Goal: Task Accomplishment & Management: Use online tool/utility

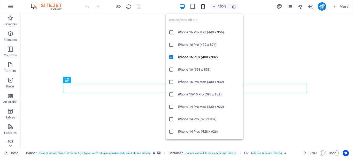
click at [204, 6] on icon "button" at bounding box center [203, 7] width 6 height 6
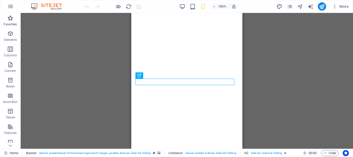
click at [182, 6] on icon "button" at bounding box center [182, 7] width 6 height 6
click at [180, 5] on icon "button" at bounding box center [182, 7] width 6 height 6
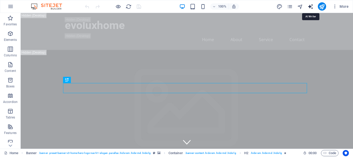
click at [311, 7] on icon "text_generator" at bounding box center [311, 7] width 6 height 6
select select "English"
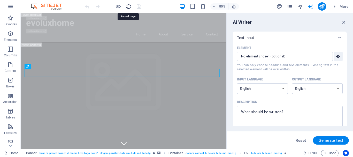
click at [127, 5] on icon "reload" at bounding box center [129, 7] width 6 height 6
click at [267, 86] on select "Albanian Arabic Armenian Awadhi Azerbaijani Bashkir Basque Belarusian Bengali B…" at bounding box center [262, 88] width 51 height 11
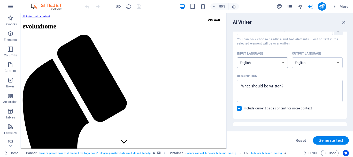
click at [269, 66] on select "Albanian Arabic Armenian Awadhi Azerbaijani Bashkir Basque Belarusian Bengali B…" at bounding box center [262, 62] width 51 height 11
select select "Brazilian Portuguese"
click at [237, 57] on select "Albanian Arabic Armenian Awadhi Azerbaijani Bashkir Basque Belarusian Bengali B…" at bounding box center [262, 62] width 51 height 11
click at [318, 61] on select "Albanian Arabic Armenian Awadhi Azerbaijani Bashkir Basque Belarusian Bengali B…" at bounding box center [317, 62] width 51 height 11
select select "Brazilian Portuguese"
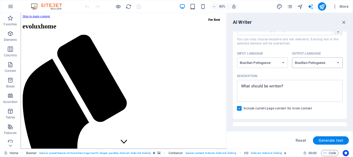
click at [292, 57] on select "Albanian Arabic Armenian Awadhi Azerbaijani Bashkir Basque Belarusian Bengali B…" at bounding box center [317, 62] width 51 height 11
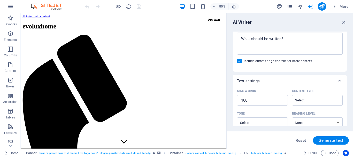
scroll to position [47, 0]
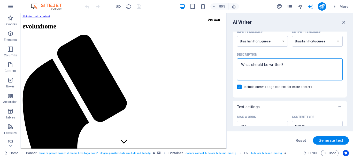
click at [268, 67] on textarea "Description x ​" at bounding box center [290, 69] width 101 height 17
type textarea "x"
paste textarea "EvoLux Home by WEG: A Evolução Inteligente do Seu Patrimônio."
type textarea "EvoLux Home by WEG: A Evolução Inteligente do Seu Patrimônio."
type textarea "x"
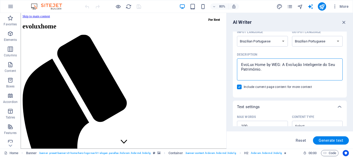
type textarea "EvoLux Home by WEG: A Evolução Inteligente do Seu Patrimônio."
type textarea "x"
type textarea "EvoLux Home by WEG: A Evolução Inteligente do Seu Patrimônio."
type textarea "x"
type textarea "EvoLux Home by WEG: A Evolução Inteligente do Seu Patrimônio."
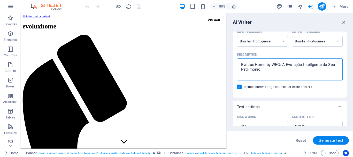
type textarea "x"
paste textarea "Seu Imóvel no Futuro, Hoje. Exclusividade EvoLux Home by WEG."
type textarea "EvoLux Home by WEG: A Evolução Inteligente do Seu Patrimônio. Seu Imóvel no Fut…"
type textarea "x"
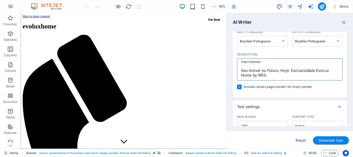
type textarea "EvoLux Home by WEG: A Evolução Inteligente do Seu Patrimônio. Seu Imóvel no Fut…"
type textarea "x"
type textarea "EvoLux Home by WEG: A Evolução Inteligente do Seu Patrimônio. Seu Imóvel no Fut…"
type textarea "x"
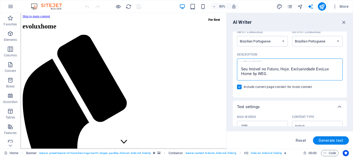
scroll to position [17, 0]
type textarea "EvoLux Home by WEG: A Evolução Inteligente do Seu Patrimônio. Seu Imóvel no Fut…"
type textarea "x"
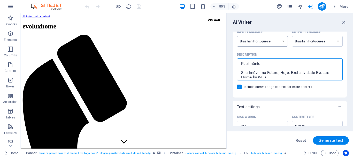
type textarea "EvoLux Home by WEG: A Evolução Inteligente do Seu Patrimônio. Seu Imóvel no Fut…"
type textarea "x"
type textarea "EvoLux Home by WEG: A Evolução Inteligente do Seu Patrimônio. Seu Imóvel no Fut…"
type textarea "x"
paste textarea "Integre Smart Home, Energia Solar e Mobilidade Elétrica em sua residência de al…"
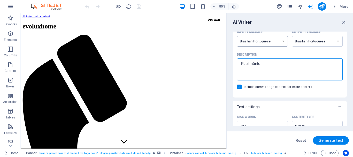
type textarea "EvoLux Home by WEG: A Evolução Inteligente do Seu Patrimônio. Integre Smart Hom…"
type textarea "x"
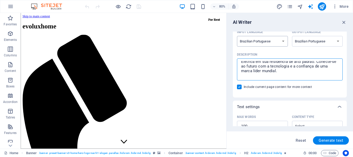
scroll to position [26, 0]
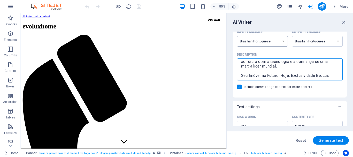
type textarea "EvoLux Home by WEG: A Evolução Inteligente do Seu Patrimônio. Integre Smart Hom…"
type textarea "x"
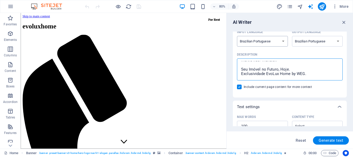
scroll to position [40, 0]
type textarea "EvoLux Home by WEG: A Evolução Inteligente do Seu Patrimônio. Integre Smart Hom…"
type textarea "x"
paste textarea "Em um mundo em constante evolução, seu imóvel de alto padrão precisa mais do qu…"
type textarea "EvoLux Home by WEG: A Evolução Inteligente do Seu Patrimônio. Integre Smart Hom…"
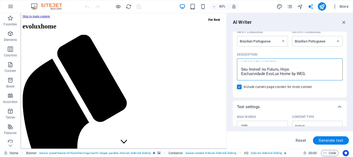
type textarea "x"
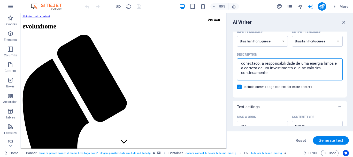
scroll to position [66, 0]
type textarea "EvoLux Home by WEG: A Evolução Inteligente do Seu Patrimônio. Integre Smart Hom…"
type textarea "x"
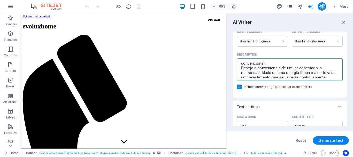
scroll to position [70, 0]
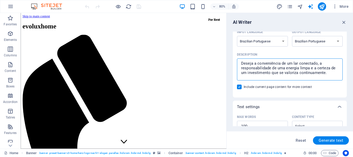
type textarea "EvoLux Home by WEG: A Evolução Inteligente do Seu Patrimônio. Integre Smart Hom…"
type textarea "x"
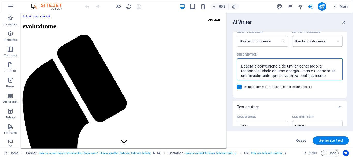
scroll to position [77, 0]
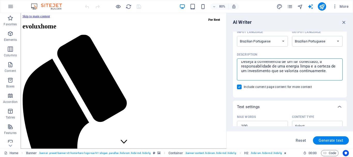
type textarea "EvoLux Home by WEG: A Evolução Inteligente do Seu Patrimônio. Integre Smart Hom…"
type textarea "x"
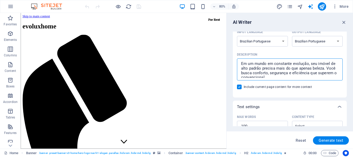
scroll to position [54, 0]
type textarea "EvoLux Home by WEG: A Evolução Inteligente do Seu Patrimônio. Integre Smart Hom…"
type textarea "x"
type textarea "EvoLux Home by WEG: A Evolução Inteligente do Seu Patrimônio. Integre Smart Hom…"
type textarea "x"
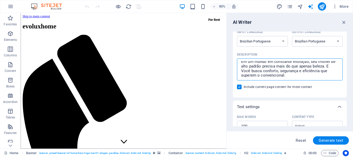
type textarea "EvoLux Home by WEG: A Evolução Inteligente do Seu Patrimônio. Integre Smart Hom…"
type textarea "x"
type textarea "EvoLux Home by WEG: A Evolução Inteligente do Seu Patrimônio. Integre Smart Hom…"
type textarea "x"
type textarea "EvoLux Home by WEG: A Evolução Inteligente do Seu Patrimônio. Integre Smart Hom…"
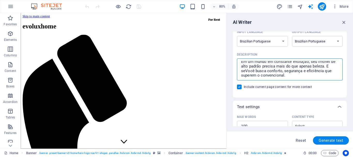
type textarea "x"
type textarea "EvoLux Home by WEG: A Evolução Inteligente do Seu Patrimônio. Integre Smart Hom…"
type textarea "x"
type textarea "EvoLux Home by WEG: A Evolução Inteligente do Seu Patrimônio. Integre Smart Hom…"
type textarea "x"
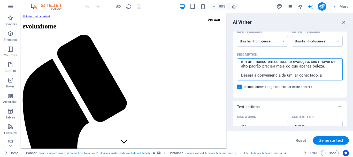
type textarea "EvoLux Home by WEG: A Evolução Inteligente do Seu Patrimônio. Integre Smart Hom…"
type textarea "x"
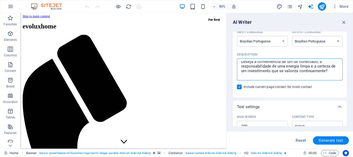
scroll to position [72, 0]
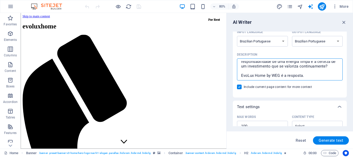
type textarea "EvoLux Home by WEG: A Evolução Inteligente do Seu Patrimônio. Integre Smart Hom…"
type textarea "x"
paste textarea "E se você busca conforto, segurança e eficiência que superem o convencional."
type textarea "EvoLux Home by WEG: A Evolução Inteligente do Seu Patrimônio. Integre Smart Hom…"
type textarea "x"
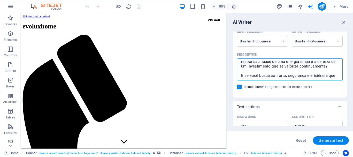
scroll to position [77, 0]
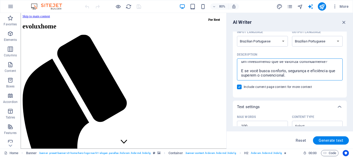
type textarea "EvoLux Home by WEG: A Evolução Inteligente do Seu Patrimônio. Integre Smart Hom…"
type textarea "x"
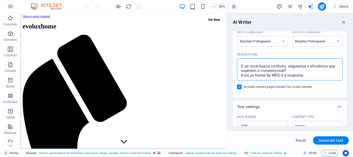
type textarea "EvoLux Home by WEG: A Evolução Inteligente do Seu Patrimônio. Integre Smart Hom…"
type textarea "x"
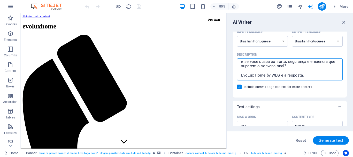
type textarea "EvoLux Home by WEG: A Evolução Inteligente do Seu Patrimônio. Integre Smart Hom…"
type textarea "x"
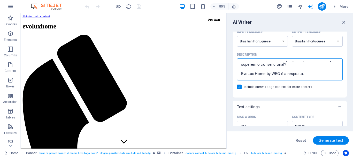
type textarea "EvoLux Home by WEG: A Evolução Inteligente do Seu Patrimônio. Integre Smart Hom…"
type textarea "x"
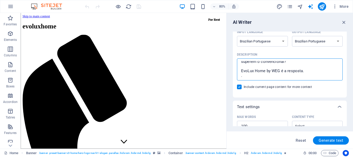
type textarea "EvoLux Home by WEG: A Evolução Inteligente do Seu Patrimônio. Integre Smart Hom…"
type textarea "x"
type textarea "EvoLux Home by WEG: A Evolução Inteligente do Seu Patrimônio. Integre Smart Hom…"
type textarea "x"
type textarea "EvoLux Home by WEG: A Evolução Inteligente do Seu Patrimônio. Integre Smart Hom…"
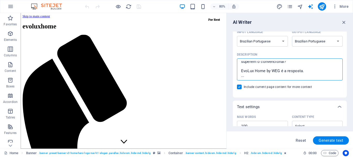
type textarea "x"
type textarea "EvoLux Home by WEG: A Evolução Inteligente do Seu Patrimônio. Integre Smart Hom…"
type textarea "x"
paste textarea "Uma solução completa que integra o melhor da tecnologia Smart Home, Geração de …"
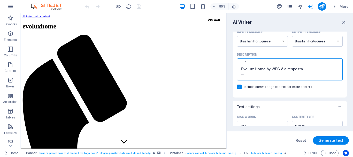
type textarea "EvoLux Home by WEG: A Evolução Inteligente do Seu Patrimônio. Integre Smart Hom…"
type textarea "x"
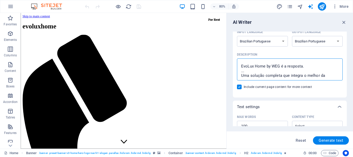
scroll to position [118, 0]
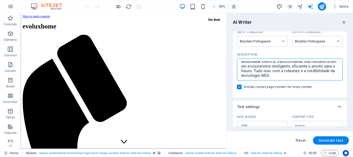
type textarea "EvoLux Home by WEG: A Evolução Inteligente do Seu Patrimônio. Integre Smart Hom…"
type textarea "x"
type textarea "EvoLux Home by WEG: A Evolução Inteligente do Seu Patrimônio. Integre Smart Hom…"
type textarea "x"
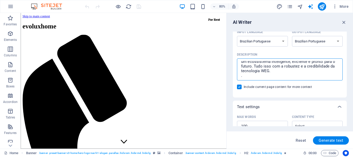
type textarea "EvoLux Home by WEG: A Evolução Inteligente do Seu Patrimônio. Integre Smart Hom…"
type textarea "x"
type textarea "EvoLux Home by WEG: A Evolução Inteligente do Seu Patrimônio. Integre Smart Hom…"
type textarea "x"
type textarea "EvoLux Home by WEG: A Evolução Inteligente do Seu Patrimônio. Integre Smart Hom…"
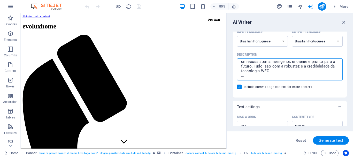
type textarea "x"
type textarea "EvoLux Home by WEG: A Evolução Inteligente do Seu Patrimônio. Integre Smart Hom…"
type textarea "x"
paste textarea "Estratégia Financeira Flexível para Seu Investimento."
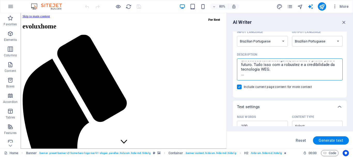
type textarea "EvoLux Home by WEG: A Evolução Inteligente do Seu Patrimônio. Integre Smart Hom…"
type textarea "x"
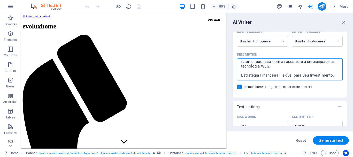
type textarea "EvoLux Home by WEG: A Evolução Inteligente do Seu Patrimônio. Integre Smart Hom…"
type textarea "x"
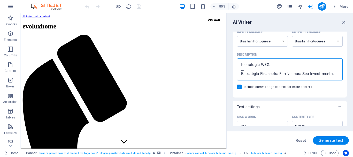
type textarea "EvoLux Home by WEG: A Evolução Inteligente do Seu Patrimônio. Integre Smart Hom…"
type textarea "x"
type textarea "EvoLux Home by WEG: A Evolução Inteligente do Seu Patrimônio. Integre Smart Hom…"
type textarea "x"
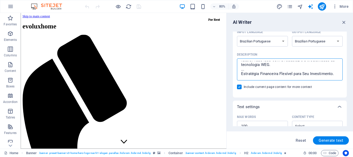
paste textarea "Entendemos que investimentos de alto padrão exigem planejamento inteligente. Po…"
type textarea "LorEmi Dolo si AME: C Adipisci Elitseddoei te Inc Utlaboreet. Dolorem Aliqu Eni…"
type textarea "x"
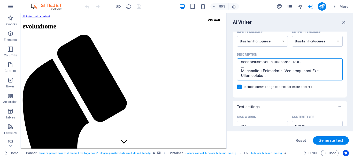
scroll to position [201, 0]
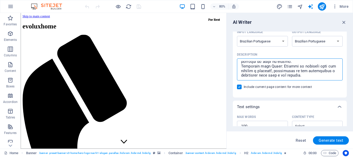
type textarea "LorEmi Dolo si AME: C Adipisci Elitseddoei te Inc Utlaboreet. Dolorem Aliqu Eni…"
type textarea "x"
type textarea "LorEmi Dolo si AME: C Adipisci Elitseddoei te Inc Utlaboreet. Dolorem Aliqu Eni…"
type textarea "x"
type textarea "LorEmi Dolo si AME: C Adipisci Elitseddoei te Inc Utlaboreet. Dolorem Aliqu Eni…"
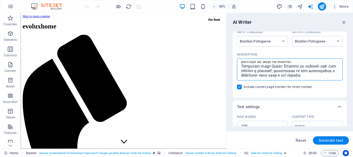
type textarea "x"
type textarea "LorEmi Dolo si AME: C Adipisci Elitseddoei te Inc Utlaboreet. Dolorem Aliqu Eni…"
type textarea "x"
type textarea "LorEmi Dolo si AME: C Adipisci Elitseddoei te Inc Utlaboreet. Dolorem Aliqu Eni…"
type textarea "x"
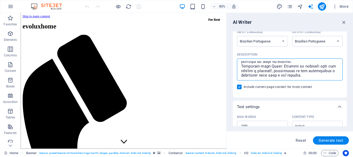
type textarea "LorEmi Dolo si AME: C Adipisci Elitseddoei te Inc Utlaboreet. Dolorem Aliqu Eni…"
type textarea "x"
type textarea "LorEmi Dolo si AME: C Adipisci Elitseddoei te Inc Utlaboreet. Dolorem Aliqu Eni…"
type textarea "x"
type textarea "LorEmi Dolo si AME: C Adipisci Elitseddoei te Inc Utlaboreet. Dolorem Aliqu Eni…"
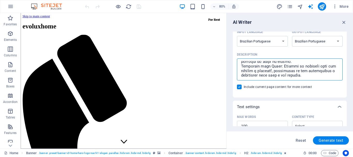
type textarea "x"
type textarea "LorEmi Dolo si AME: C Adipisci Elitseddoei te Inc Utlaboreet. Dolorem Aliqu Eni…"
type textarea "x"
type textarea "LorEmi Dolo si AME: C Adipisci Elitseddoei te Inc Utlaboreet. Dolorem Aliqu Eni…"
type textarea "x"
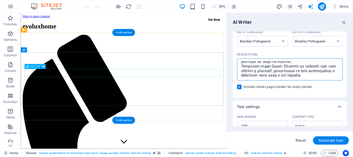
type textarea "LorEmi Dolo si AME: C Adipisci Elitseddoei te Inc Utlaboreet. Dolorem Aliqu Eni…"
type textarea "x"
type textarea "LorEmi Dolo si AME: C Adipisci Elitseddoei te Inc Utlaboreet. Dolorem Aliqu Eni…"
type textarea "x"
type textarea "LorEmi Dolo si AME: C Adipisci Elitseddoei te Inc Utlaboreet. Dolorem Aliqu Eni…"
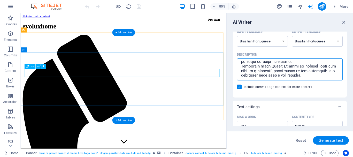
type textarea "x"
type textarea "LorEmi Dolo si AME: C Adipisci Elitseddoei te Inc Utlaboreet. Dolorem Aliqu Eni…"
type textarea "x"
type textarea "LorEmi Dolo si AME: C Adipisci Elitseddoei te Inc Utlaboreet. Dolorem Aliqu Eni…"
type textarea "x"
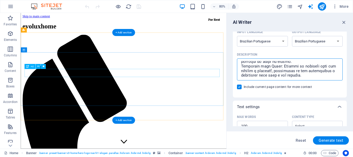
type textarea "LorEmi Dolo si AME: C Adipisci Elitseddoei te Inc Utlaboreet. Dolorem Aliqu Eni…"
type textarea "x"
type textarea "LorEmi Dolo si AME: C Adipisci Elitseddoei te Inc Utlaboreet. Dolorem Aliqu Eni…"
type textarea "x"
type textarea "LorEmi Dolo si AME: C Adipisci Elitseddoei te Inc Utlaboreet. Dolorem Aliqu Eni…"
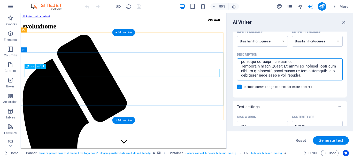
type textarea "x"
type textarea "LorEmi Dolo si AME: C Adipisci Elitseddoei te Inc Utlaboreet. Dolorem Aliqu Eni…"
type textarea "x"
type textarea "LorEmi Dolo si AME: C Adipisci Elitseddoei te Inc Utlaboreet. Dolorem Aliqu Eni…"
type textarea "x"
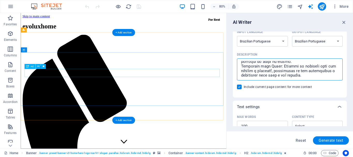
scroll to position [206, 0]
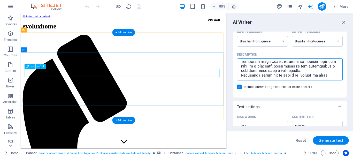
type textarea "LorEmi Dolo si AME: C Adipisci Elitseddoei te Inc Utlaboreet. Dolorem Aliqu Eni…"
type textarea "x"
type textarea "LorEmi Dolo si AME: C Adipisci Elitseddoei te Inc Utlaboreet. Dolorem Aliqu Eni…"
type textarea "x"
type textarea "LorEmi Dolo si AME: C Adipisci Elitseddoei te Inc Utlaboreet. Dolorem Aliqu Eni…"
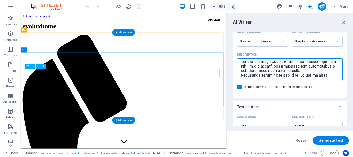
type textarea "x"
type textarea "LorEmi Dolo si AME: C Adipisci Elitseddoei te Inc Utlaboreet. Dolorem Aliqu Eni…"
type textarea "x"
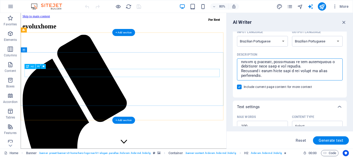
type textarea "LorEmi Dolo si AME: C Adipisci Elitseddoei te Inc Utlaboreet. Dolorem Aliqu Eni…"
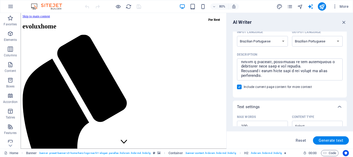
type textarea "x"
paste textarea "Não Deixe Seu Imóvel para Trás. Dê o Próximo Passo. Chamada para Ação (CTA - Bo…"
type textarea "LorEmi Dolo si AME: C Adipisci Elitseddoei te Inc Utlaboreet. Dolorem Aliqu Eni…"
type textarea "x"
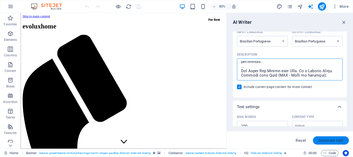
type textarea "LorEmi Dolo si AME: C Adipisci Elitseddoei te Inc Utlaboreet. Dolorem Aliqu Eni…"
click at [340, 138] on span "Generate text" at bounding box center [331, 140] width 25 height 4
type textarea "x"
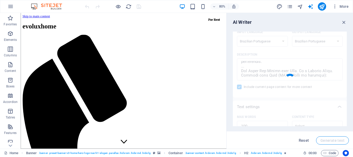
type textarea "x"
type textarea "Revolucione sua experiência residencial com EvoLux Home by WEG, a fusão de tecn…"
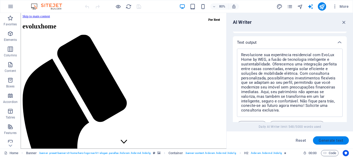
scroll to position [233, 0]
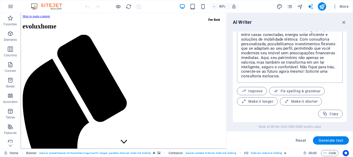
type textarea "x"
click at [289, 77] on textarea "Revolucione sua experiência residencial com EvoLux Home by WEG, a fusão de tecn…" at bounding box center [290, 48] width 101 height 63
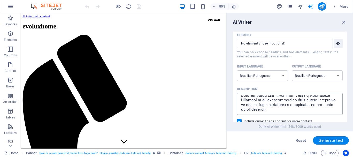
scroll to position [0, 0]
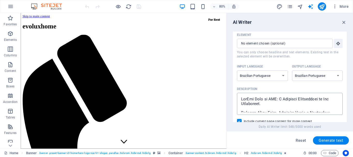
type textarea "x"
click at [245, 98] on textarea "Description x ​" at bounding box center [290, 103] width 101 height 17
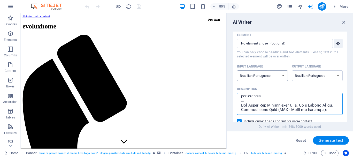
scroll to position [1, 0]
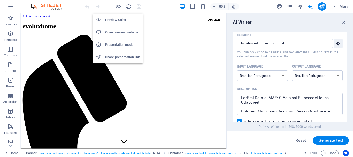
click at [116, 43] on h6 "Presentation mode" at bounding box center [122, 45] width 35 height 6
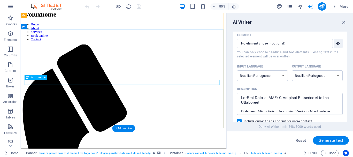
scroll to position [595, 0]
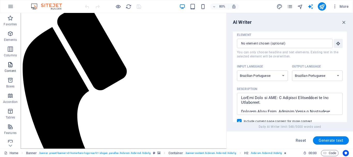
click at [12, 66] on icon "button" at bounding box center [10, 65] width 6 height 6
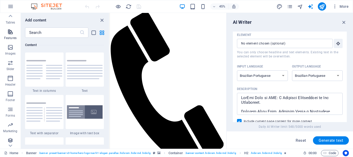
scroll to position [97, 0]
click at [12, 76] on icon "button" at bounding box center [10, 76] width 6 height 6
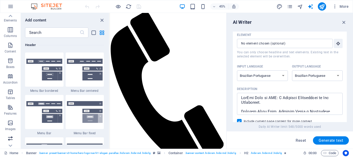
scroll to position [0, 0]
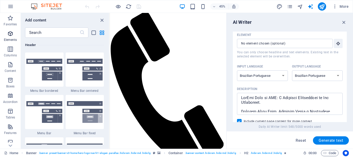
click at [10, 35] on icon "button" at bounding box center [10, 34] width 6 height 6
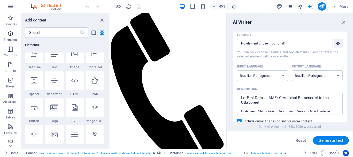
scroll to position [55, 0]
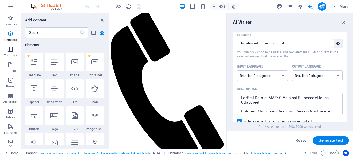
click at [11, 51] on icon "button" at bounding box center [10, 49] width 6 height 6
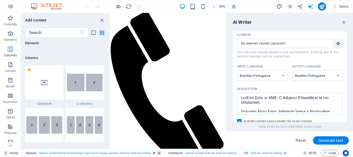
scroll to position [256, 0]
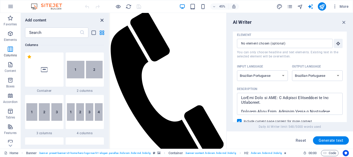
click at [100, 19] on icon "close panel" at bounding box center [102, 20] width 6 height 6
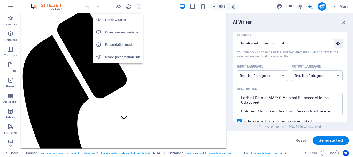
click at [111, 20] on h6 "Preview Ctrl+P" at bounding box center [122, 20] width 35 height 6
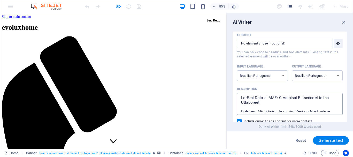
scroll to position [0, 0]
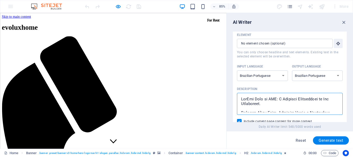
drag, startPoint x: 282, startPoint y: 98, endPoint x: 271, endPoint y: 104, distance: 12.9
click at [271, 104] on textarea "Description x ​" at bounding box center [290, 103] width 101 height 17
type textarea "x"
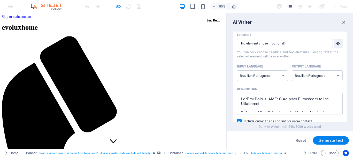
drag, startPoint x: 120, startPoint y: 126, endPoint x: 220, endPoint y: 128, distance: 100.1
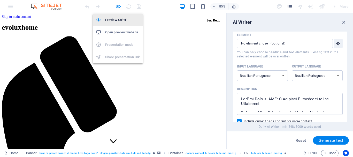
drag, startPoint x: 118, startPoint y: 6, endPoint x: 114, endPoint y: 18, distance: 12.6
click at [118, 6] on icon "button" at bounding box center [118, 7] width 6 height 6
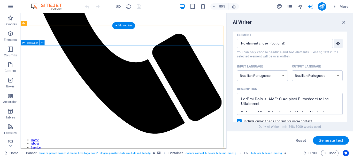
scroll to position [233, 0]
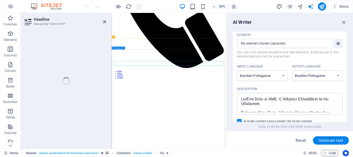
scroll to position [392, 0]
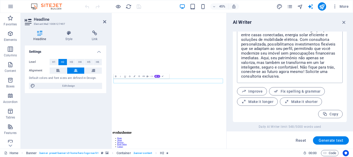
scroll to position [233, 0]
click at [344, 23] on icon "button" at bounding box center [344, 22] width 6 height 6
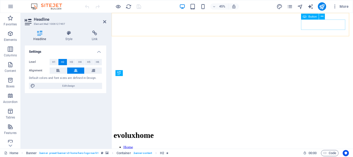
scroll to position [247, 0]
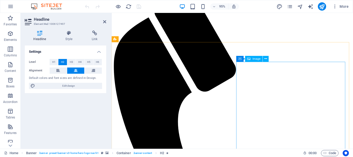
scroll to position [635, 0]
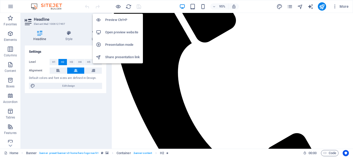
click at [118, 18] on h6 "Preview Ctrl+P" at bounding box center [122, 20] width 35 height 6
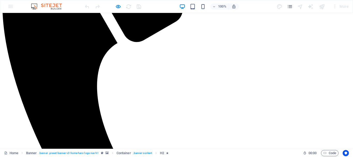
scroll to position [123, 0]
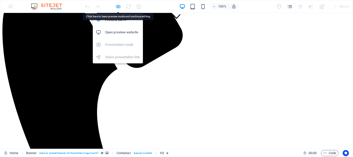
click at [116, 7] on icon "button" at bounding box center [118, 7] width 6 height 6
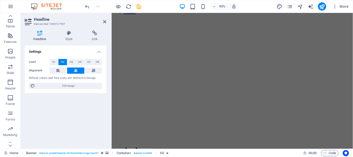
scroll to position [97, 0]
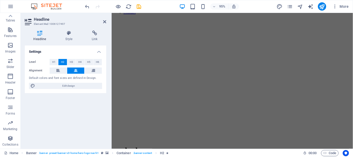
click at [56, 102] on div "Settings Level H1 H2 H3 H4 H5 H6 Alignment Default colors and font sizes are de…" at bounding box center [65, 95] width 81 height 99
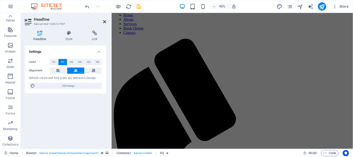
drag, startPoint x: 104, startPoint y: 20, endPoint x: 82, endPoint y: 20, distance: 22.0
click at [104, 20] on icon at bounding box center [104, 22] width 3 height 4
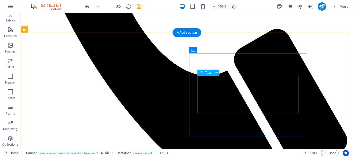
scroll to position [857, 0]
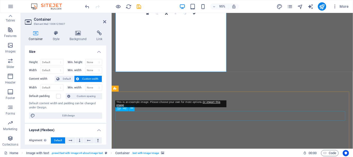
scroll to position [912, 0]
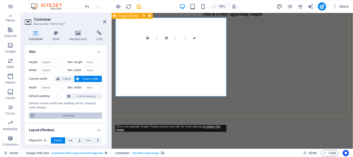
click at [69, 115] on span "Edit design" at bounding box center [69, 115] width 64 height 6
select select "rem"
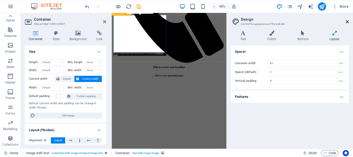
click at [347, 21] on icon at bounding box center [347, 22] width 3 height 4
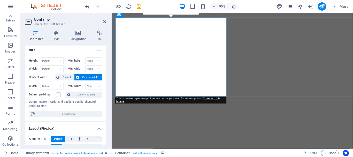
scroll to position [0, 0]
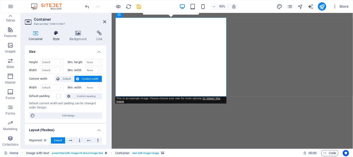
click at [60, 38] on h4 "Style" at bounding box center [57, 36] width 17 height 11
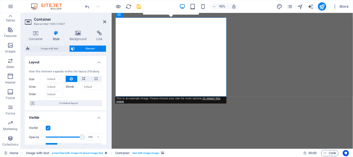
click at [83, 46] on span "Element" at bounding box center [90, 49] width 28 height 6
click at [73, 37] on h4 "Background" at bounding box center [79, 36] width 27 height 11
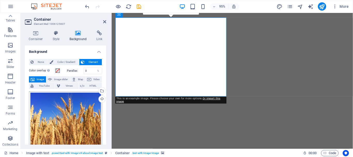
scroll to position [26, 0]
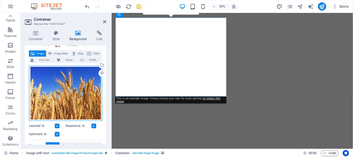
click at [71, 94] on div "Drag files here, click to choose files or select files from Files or our free s…" at bounding box center [65, 93] width 73 height 56
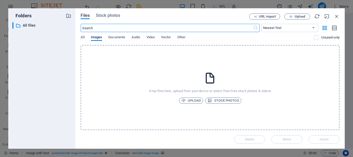
scroll to position [1444, 0]
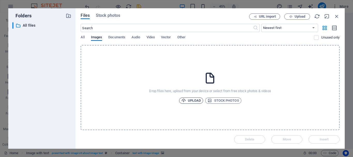
click at [187, 101] on span "Upload" at bounding box center [191, 100] width 20 height 6
click at [194, 101] on span "Upload" at bounding box center [191, 100] width 20 height 6
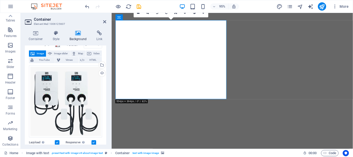
scroll to position [886, 0]
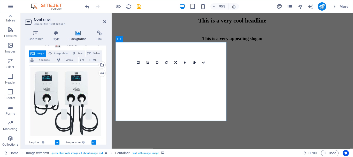
click at [140, 39] on icon at bounding box center [141, 39] width 3 height 5
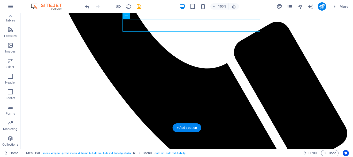
scroll to position [860, 0]
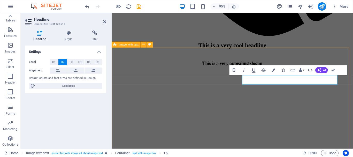
scroll to position [890, 0]
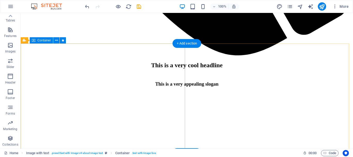
scroll to position [1096, 0]
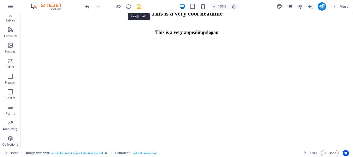
click at [138, 7] on icon "save" at bounding box center [139, 7] width 6 height 6
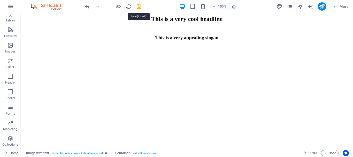
checkbox input "false"
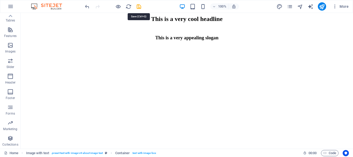
checkbox input "false"
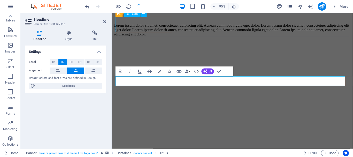
scroll to position [247, 0]
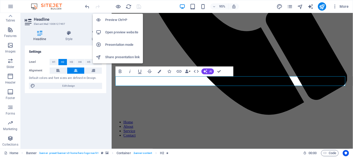
click at [113, 30] on h6 "Open preview website" at bounding box center [122, 32] width 35 height 6
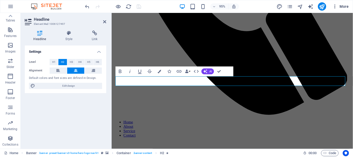
click at [343, 6] on span "More" at bounding box center [340, 6] width 16 height 5
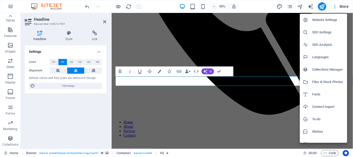
click at [268, 10] on div at bounding box center [176, 78] width 353 height 157
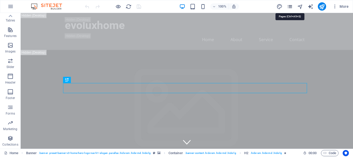
click at [291, 6] on icon "pages" at bounding box center [290, 7] width 6 height 6
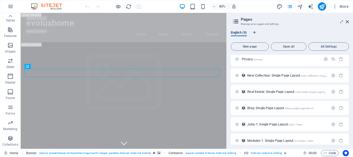
scroll to position [57, 0]
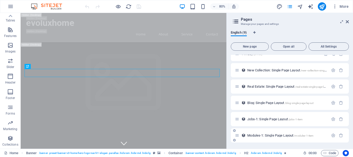
click at [256, 135] on span "Modules-1: Single Page Layout /modules-1-item" at bounding box center [280, 135] width 66 height 4
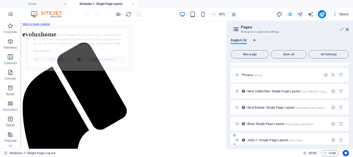
scroll to position [0, 0]
select select "68def7b74e1d7433ba0a5e38"
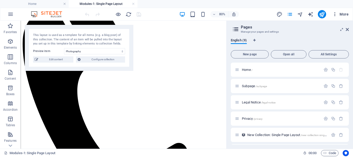
click at [340, 14] on span "More" at bounding box center [340, 14] width 16 height 5
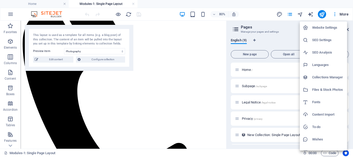
click at [329, 27] on h6 "Website Settings" at bounding box center [328, 28] width 32 height 6
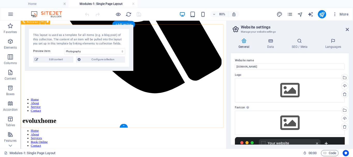
scroll to position [319, 0]
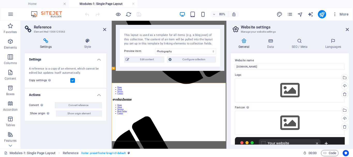
click at [34, 113] on label "Show origin Jump to the referenced element. If the referenced element is on ano…" at bounding box center [43, 113] width 26 height 6
click at [56, 113] on button "Show origin element" at bounding box center [79, 113] width 46 height 6
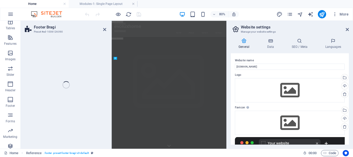
select select "footer"
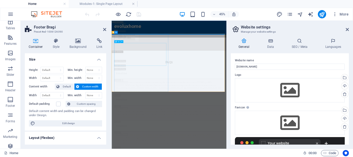
scroll to position [0, 0]
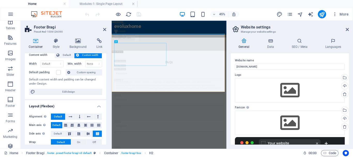
scroll to position [92, 0]
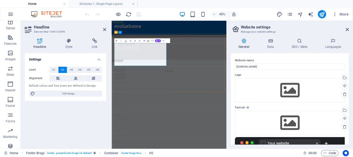
scroll to position [10852, 0]
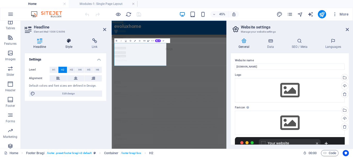
click at [68, 45] on h4 "Style" at bounding box center [70, 43] width 26 height 11
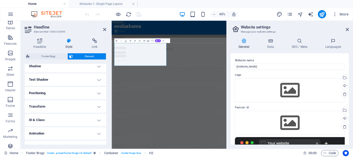
scroll to position [138, 0]
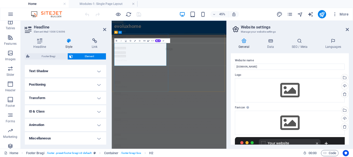
drag, startPoint x: 190, startPoint y: 94, endPoint x: 263, endPoint y: 64, distance: 78.6
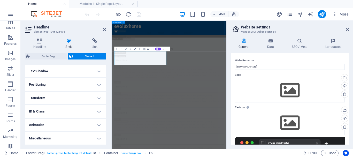
scroll to position [10834, 0]
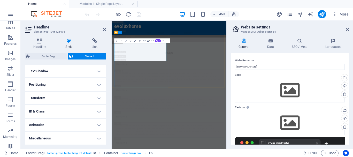
scroll to position [10852, 0]
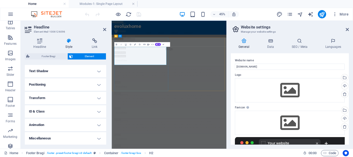
scroll to position [10844, 0]
click at [128, 68] on div "Text" at bounding box center [122, 66] width 11 height 3
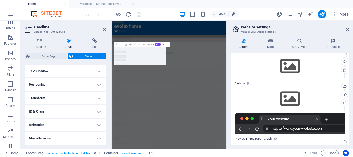
scroll to position [26, 0]
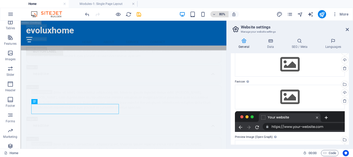
scroll to position [10424, 0]
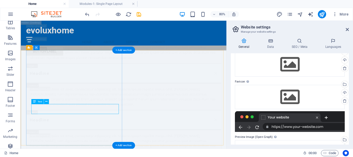
drag, startPoint x: 55, startPoint y: 128, endPoint x: 70, endPoint y: 125, distance: 15.6
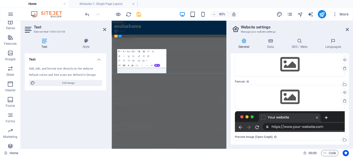
scroll to position [10844, 0]
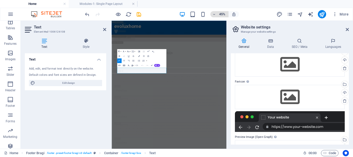
click at [221, 13] on h6 "45%" at bounding box center [222, 14] width 8 height 6
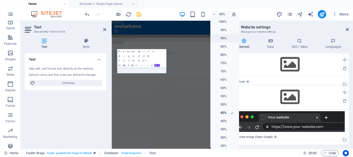
click at [221, 35] on h6 "90%" at bounding box center [220, 38] width 13 height 6
click at [220, 37] on h6 "90%" at bounding box center [220, 38] width 13 height 6
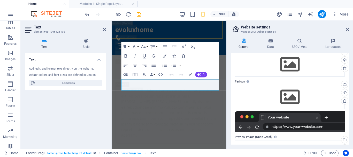
scroll to position [17225, 0]
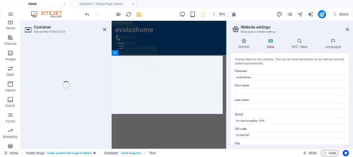
click at [53, 84] on div "Container Element #ed-1006126129 Drag here to replace the existing content. Pre…" at bounding box center [124, 85] width 206 height 128
select select "px"
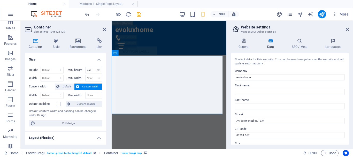
scroll to position [17299, 0]
click at [104, 29] on icon at bounding box center [104, 29] width 3 height 4
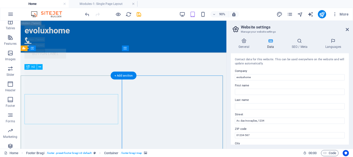
scroll to position [11402, 0]
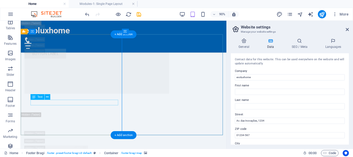
drag, startPoint x: 40, startPoint y: 111, endPoint x: 67, endPoint y: 112, distance: 26.6
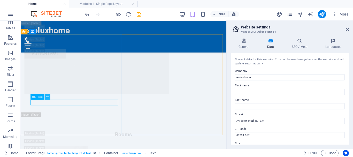
click at [47, 95] on icon at bounding box center [47, 96] width 3 height 5
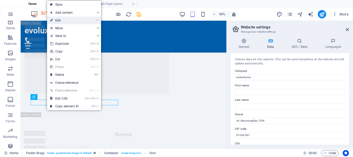
click at [61, 19] on link "⏎ Edit" at bounding box center [64, 21] width 35 height 8
click at [40, 103] on div "Drag here to replace the existing content. Press “Ctrl” if you want to create a…" at bounding box center [124, 85] width 206 height 128
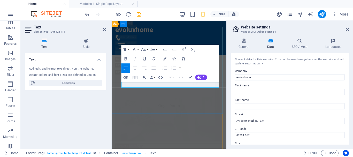
scroll to position [17235, 0]
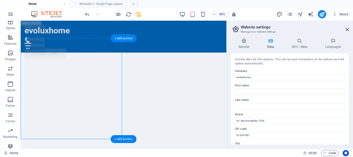
scroll to position [11402, 0]
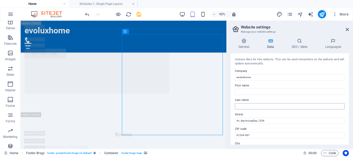
scroll to position [26, 0]
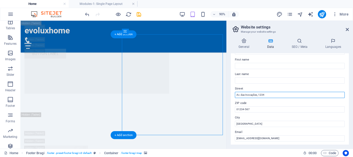
drag, startPoint x: 295, startPoint y: 115, endPoint x: 220, endPoint y: 98, distance: 76.8
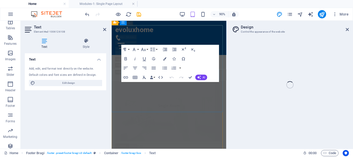
select select "px"
select select "200"
select select "px"
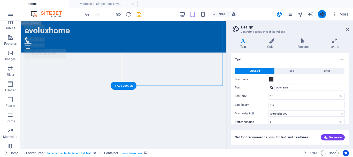
scroll to position [11461, 0]
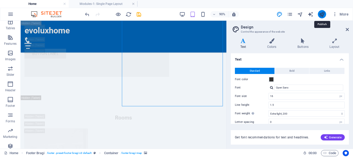
click at [323, 14] on icon "publish" at bounding box center [322, 14] width 6 height 6
